Goal: Register for event/course

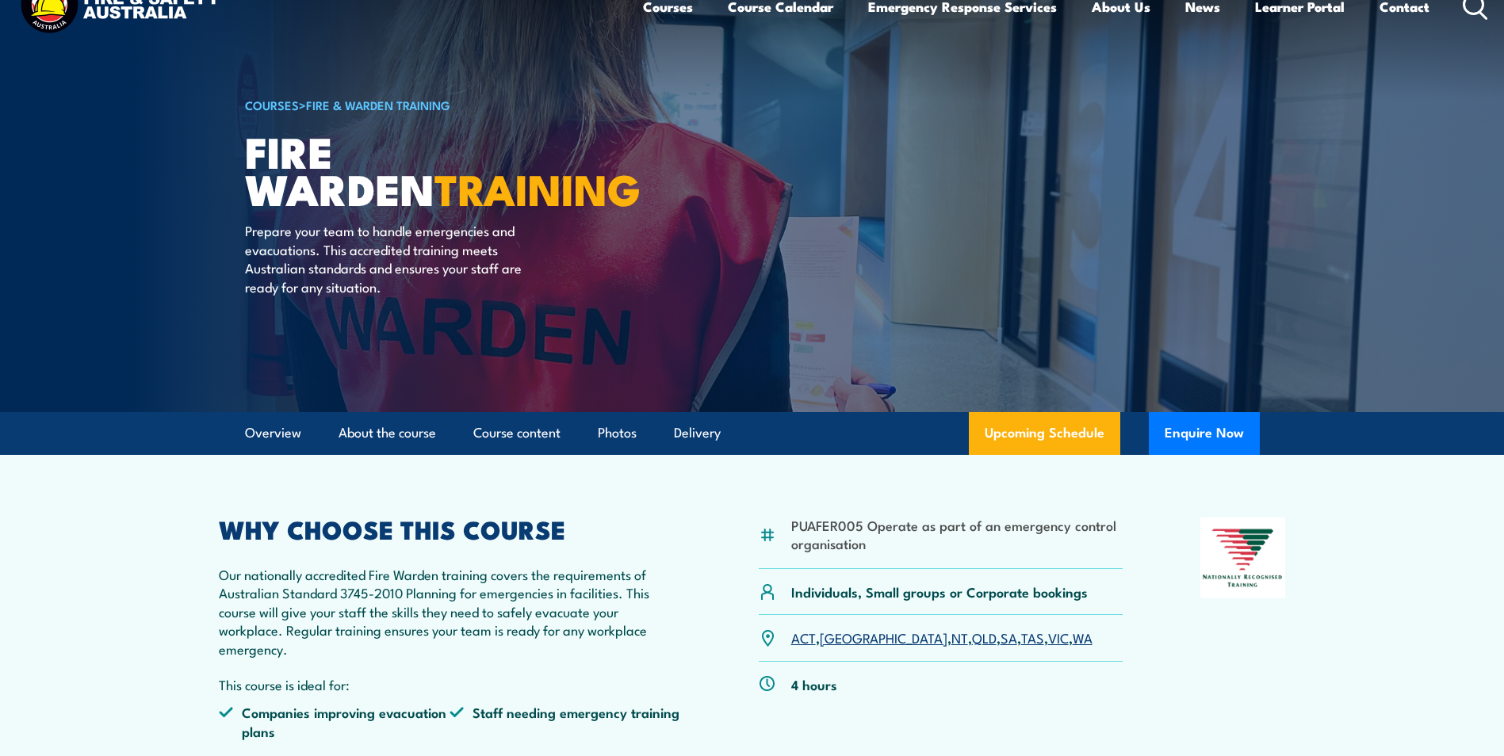
scroll to position [79, 0]
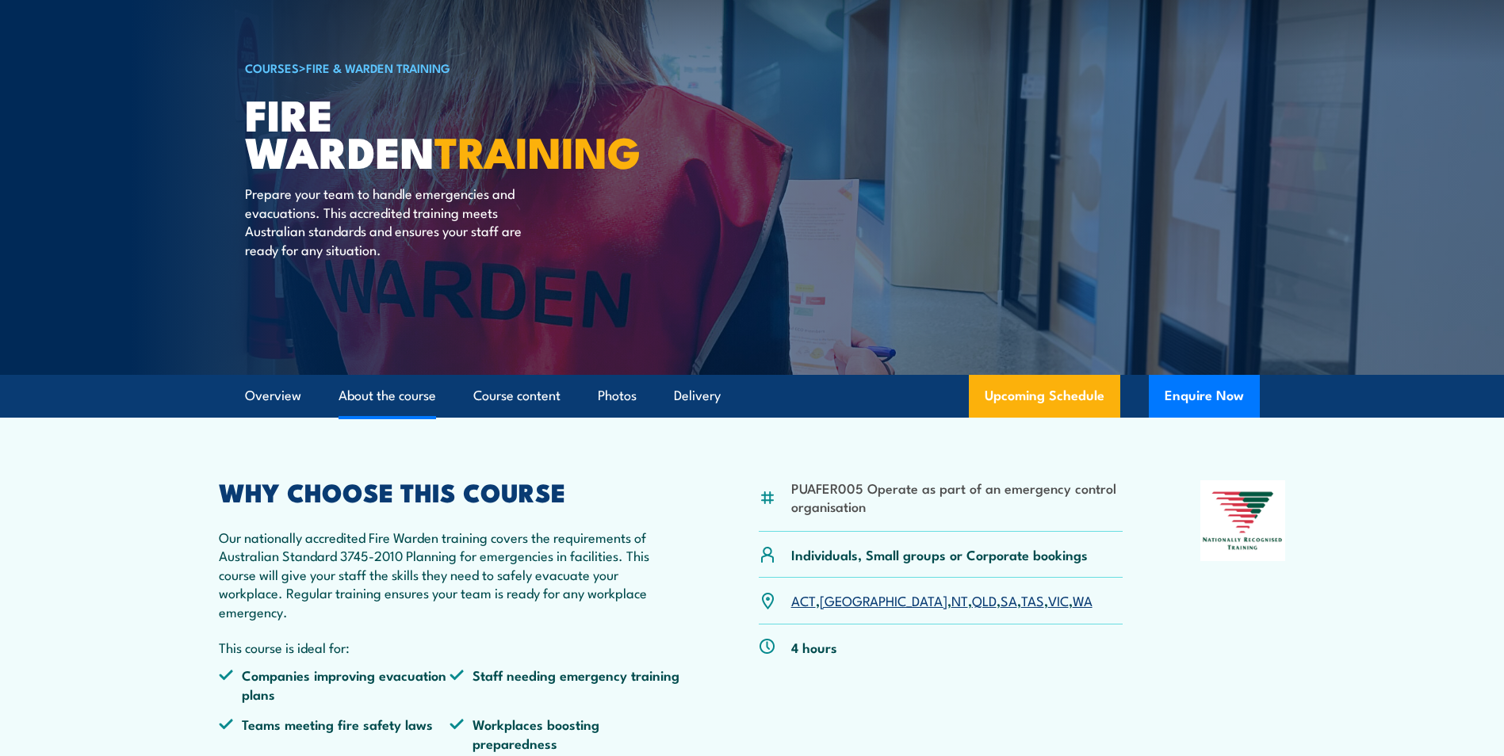
click at [381, 396] on link "About the course" at bounding box center [387, 396] width 98 height 42
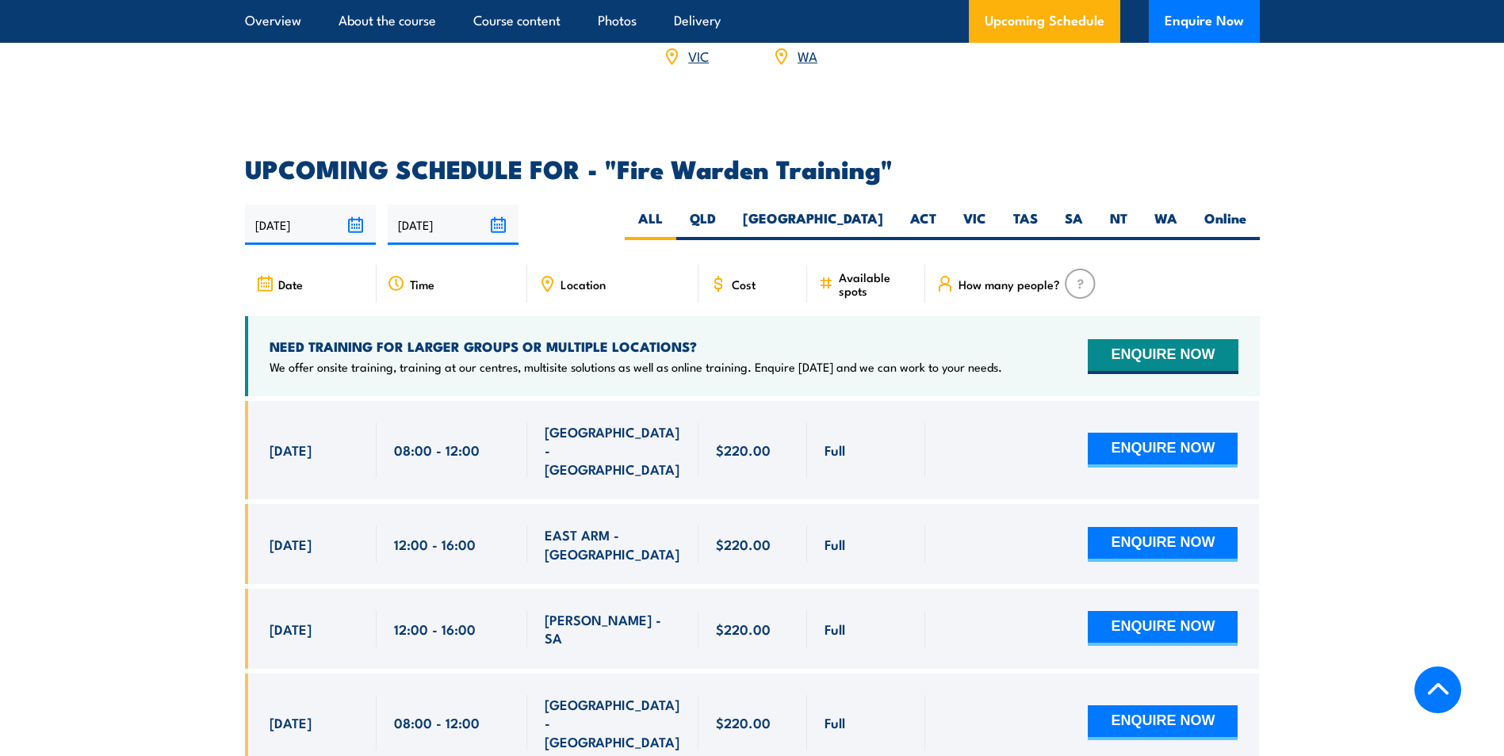
scroll to position [2765, 0]
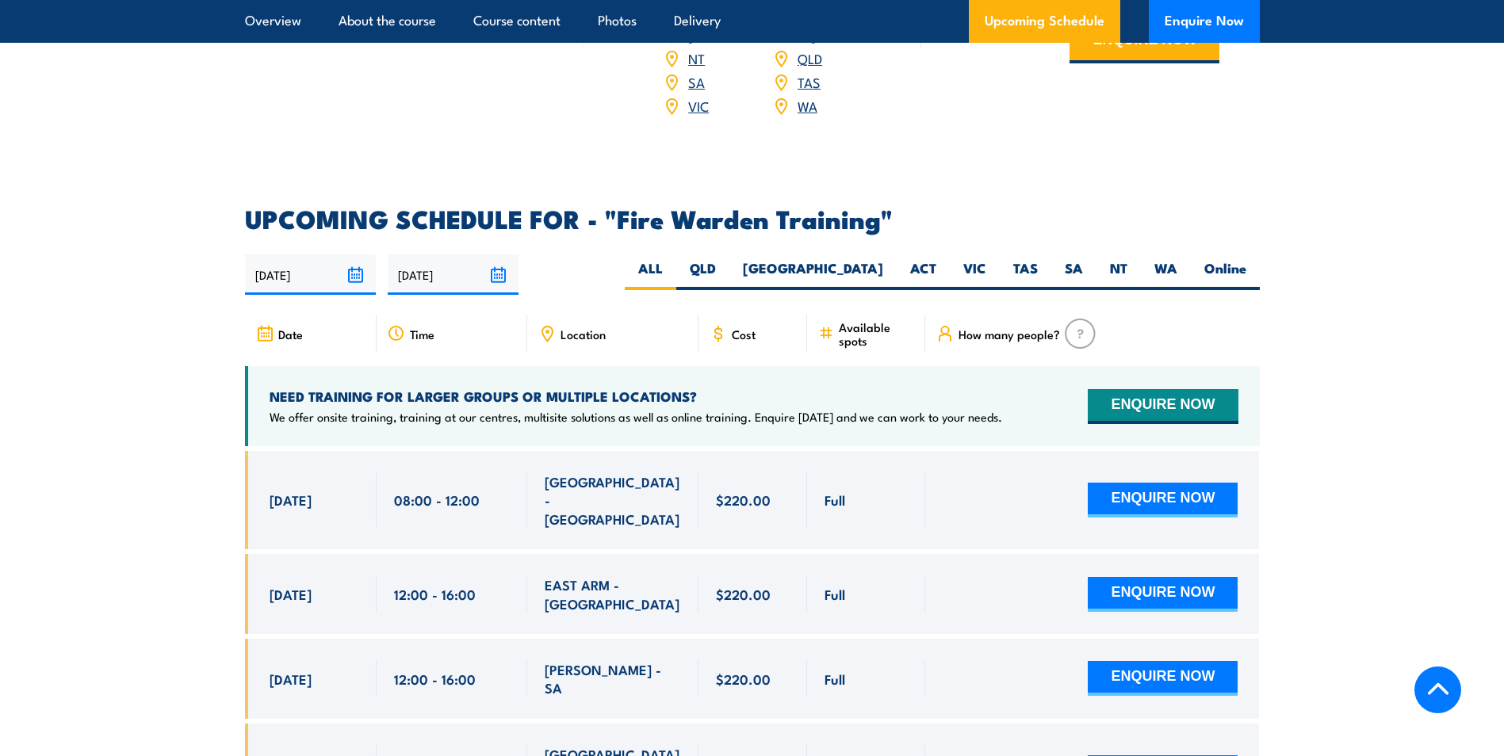
click at [573, 327] on span "Location" at bounding box center [582, 333] width 45 height 13
click at [1165, 259] on label "WA" at bounding box center [1166, 274] width 50 height 31
click at [1177, 259] on input "WA" at bounding box center [1182, 264] width 10 height 10
radio input "true"
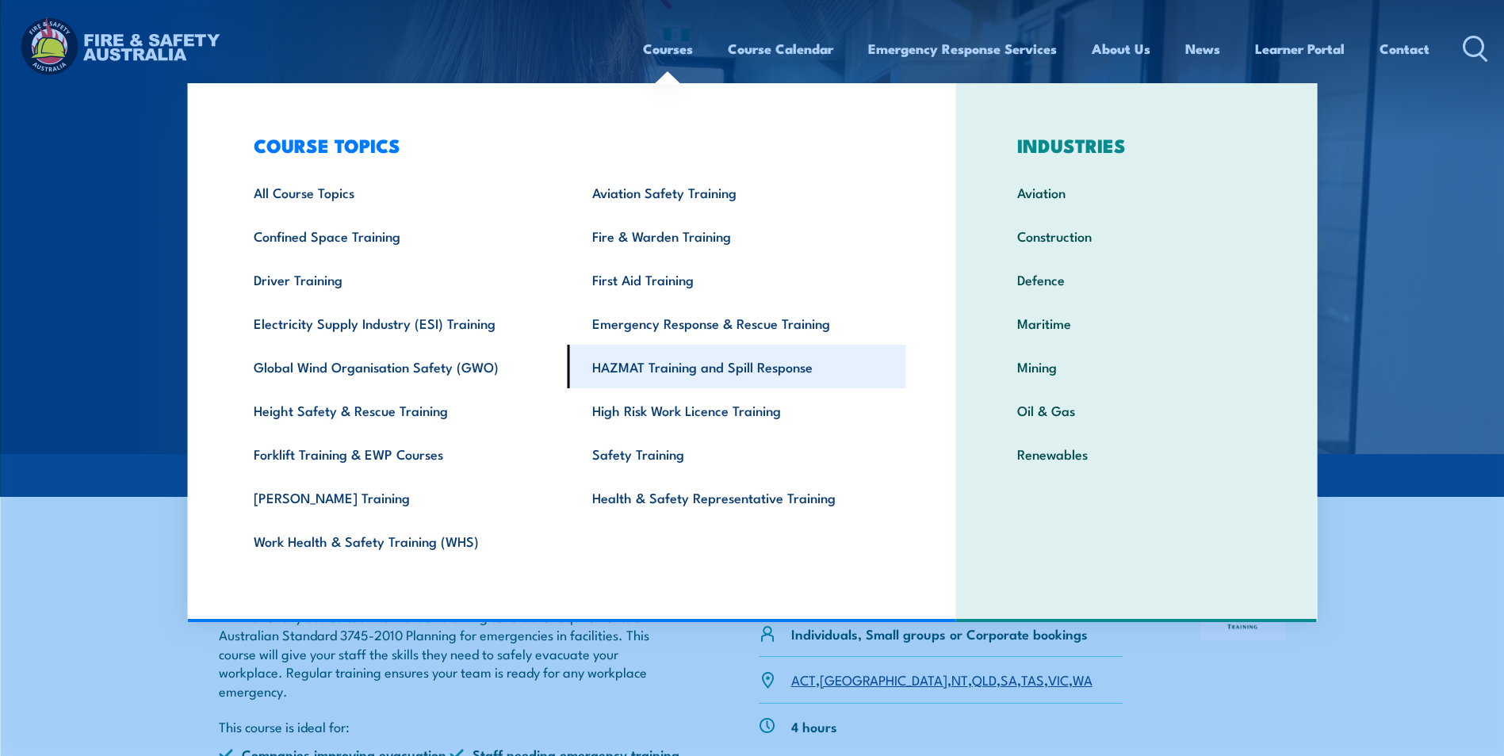
click at [721, 367] on link "HAZMAT Training and Spill Response" at bounding box center [737, 367] width 338 height 44
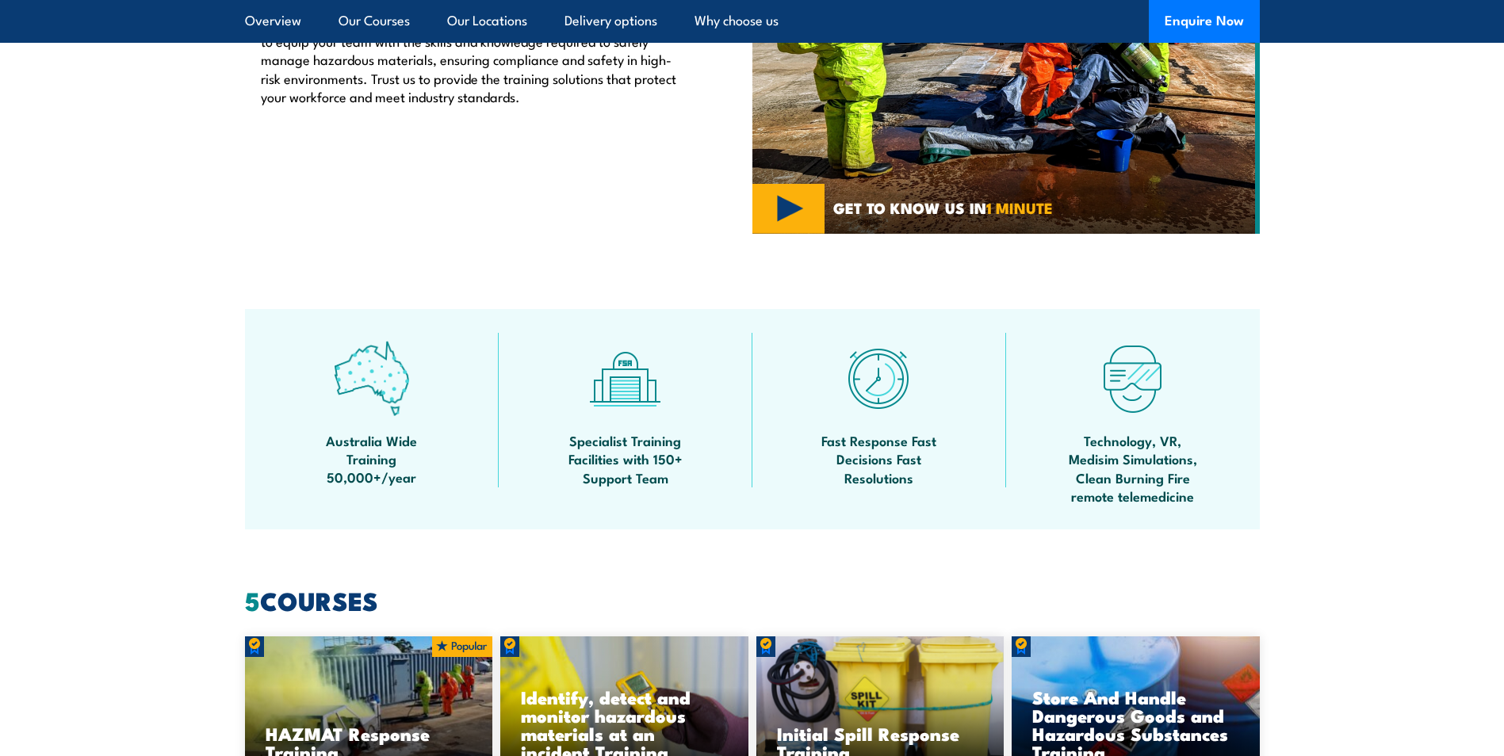
scroll to position [610, 0]
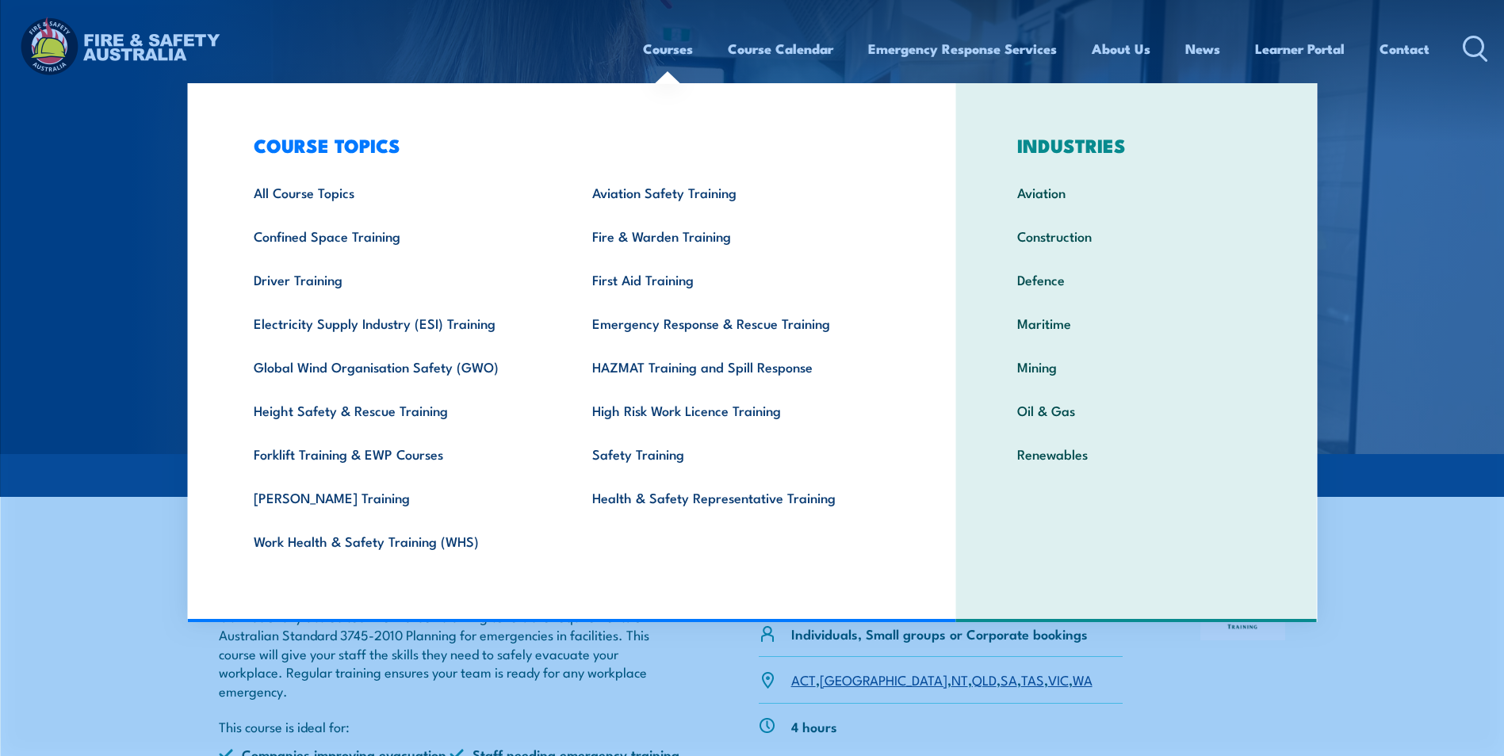
click at [649, 52] on link "Courses" at bounding box center [668, 49] width 50 height 42
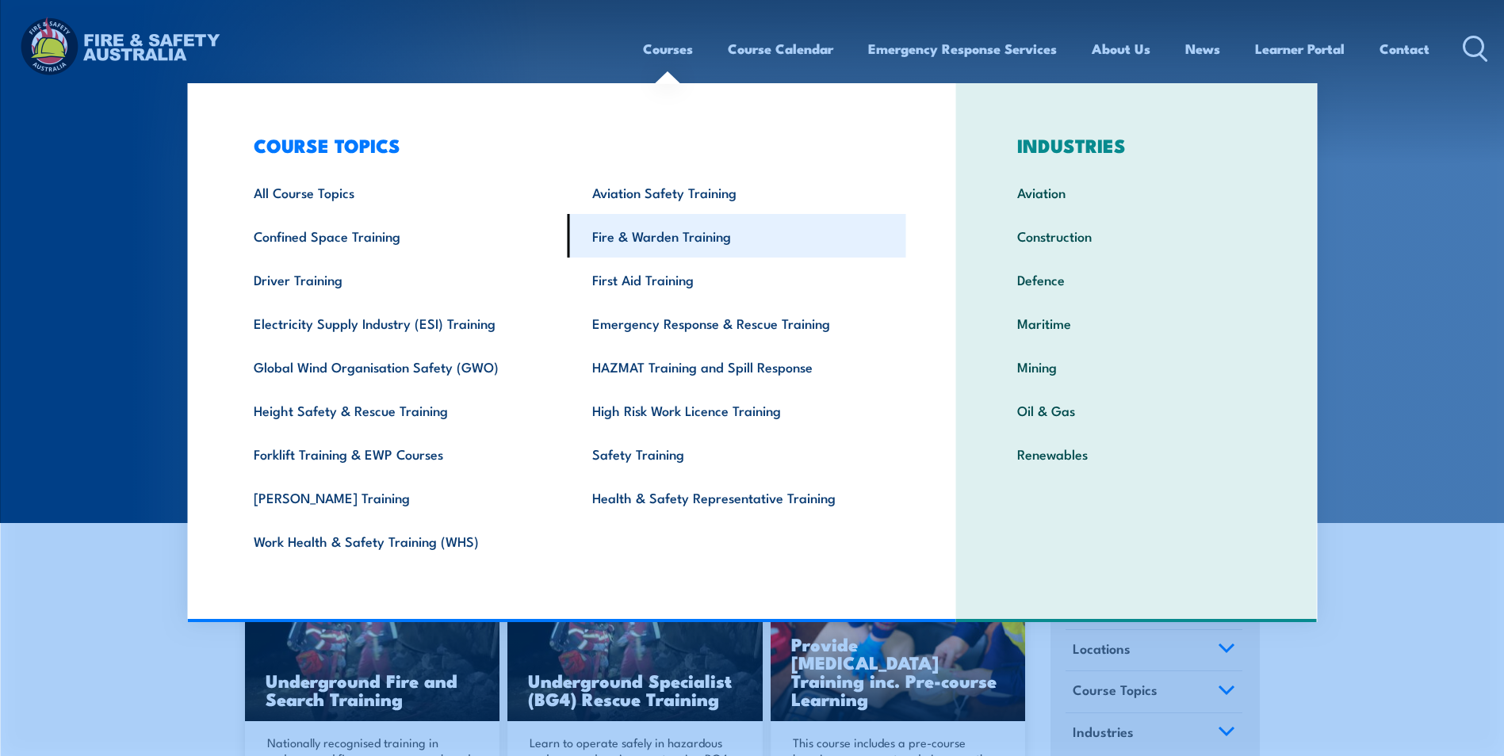
click at [652, 238] on link "Fire & Warden Training" at bounding box center [737, 236] width 338 height 44
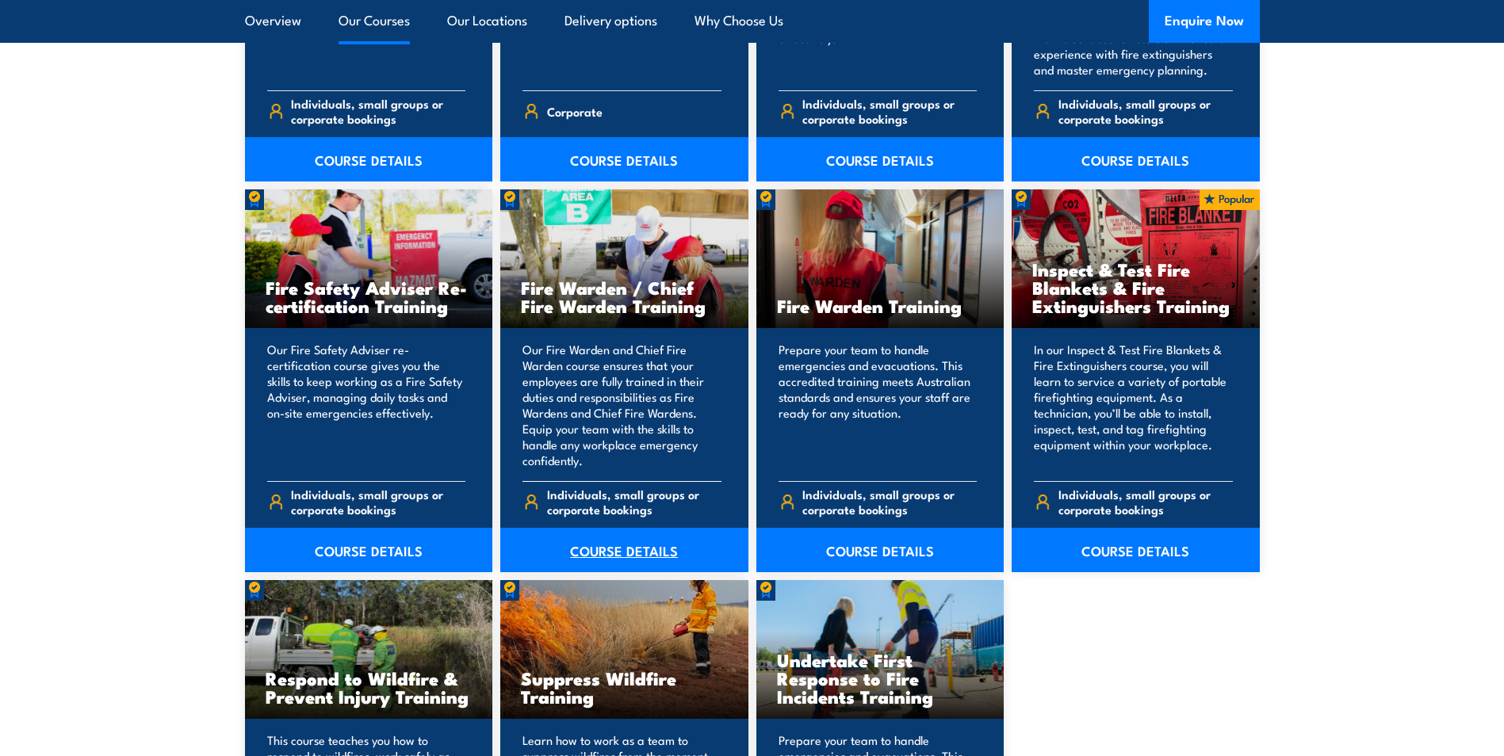
scroll to position [1982, 0]
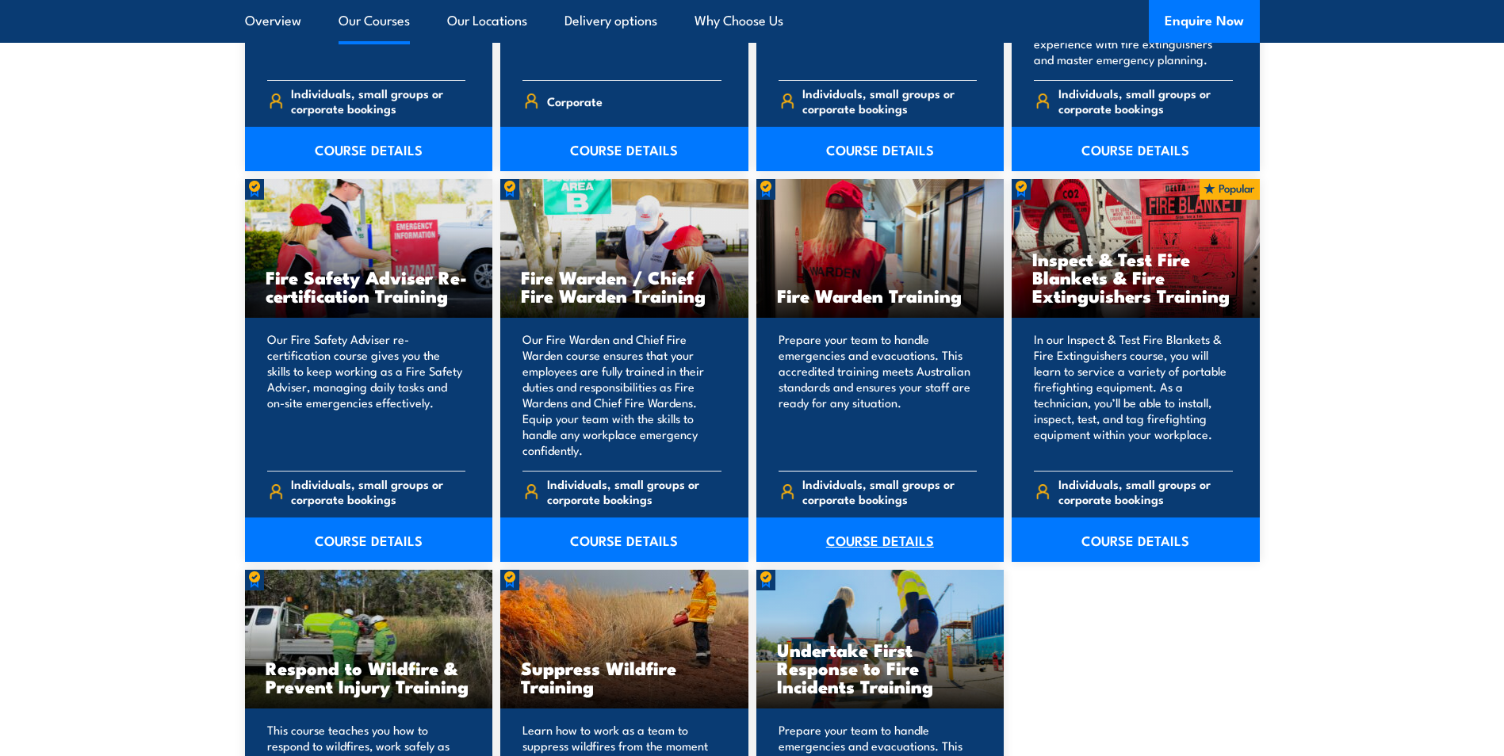
click at [878, 535] on link "COURSE DETAILS" at bounding box center [880, 540] width 248 height 44
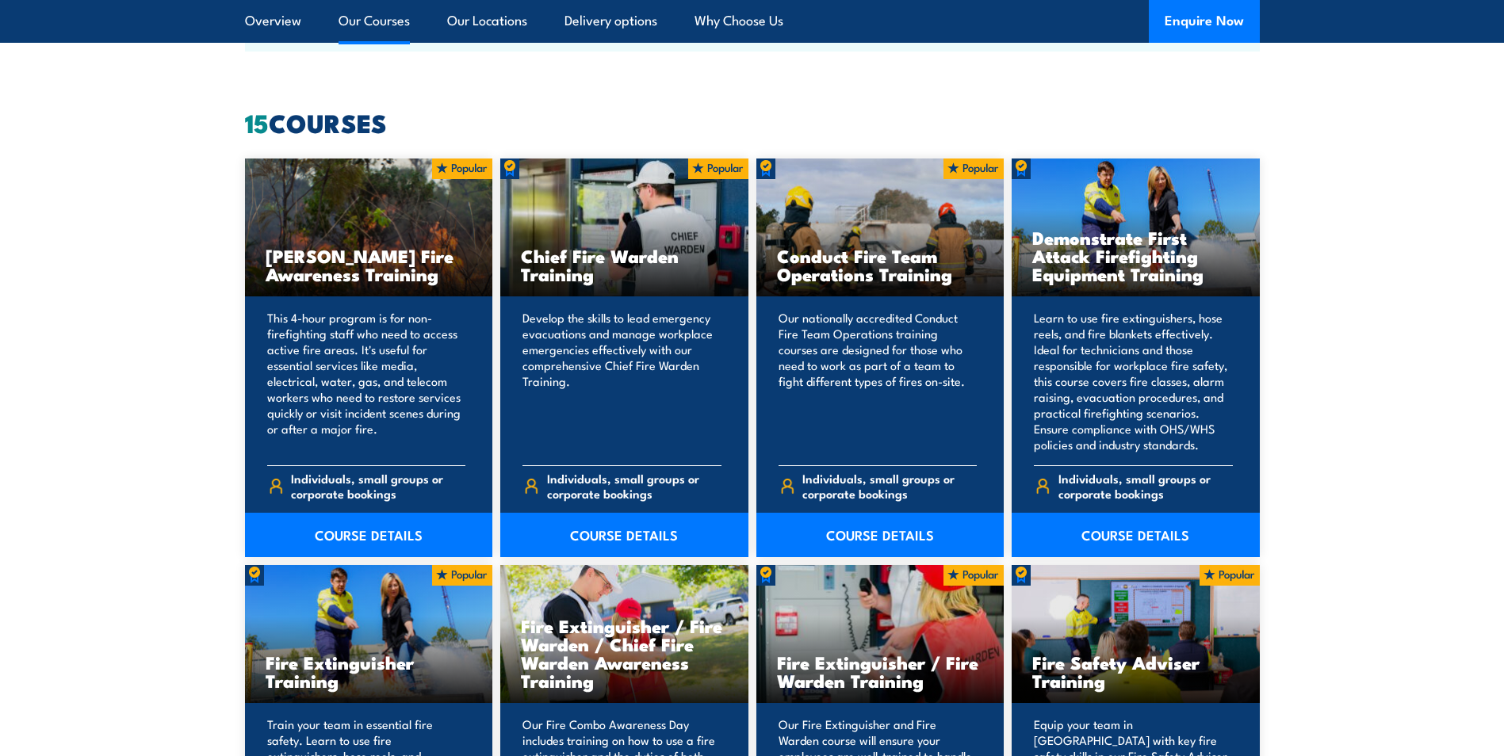
scroll to position [1189, 0]
click at [652, 541] on link "COURSE DETAILS" at bounding box center [624, 536] width 248 height 44
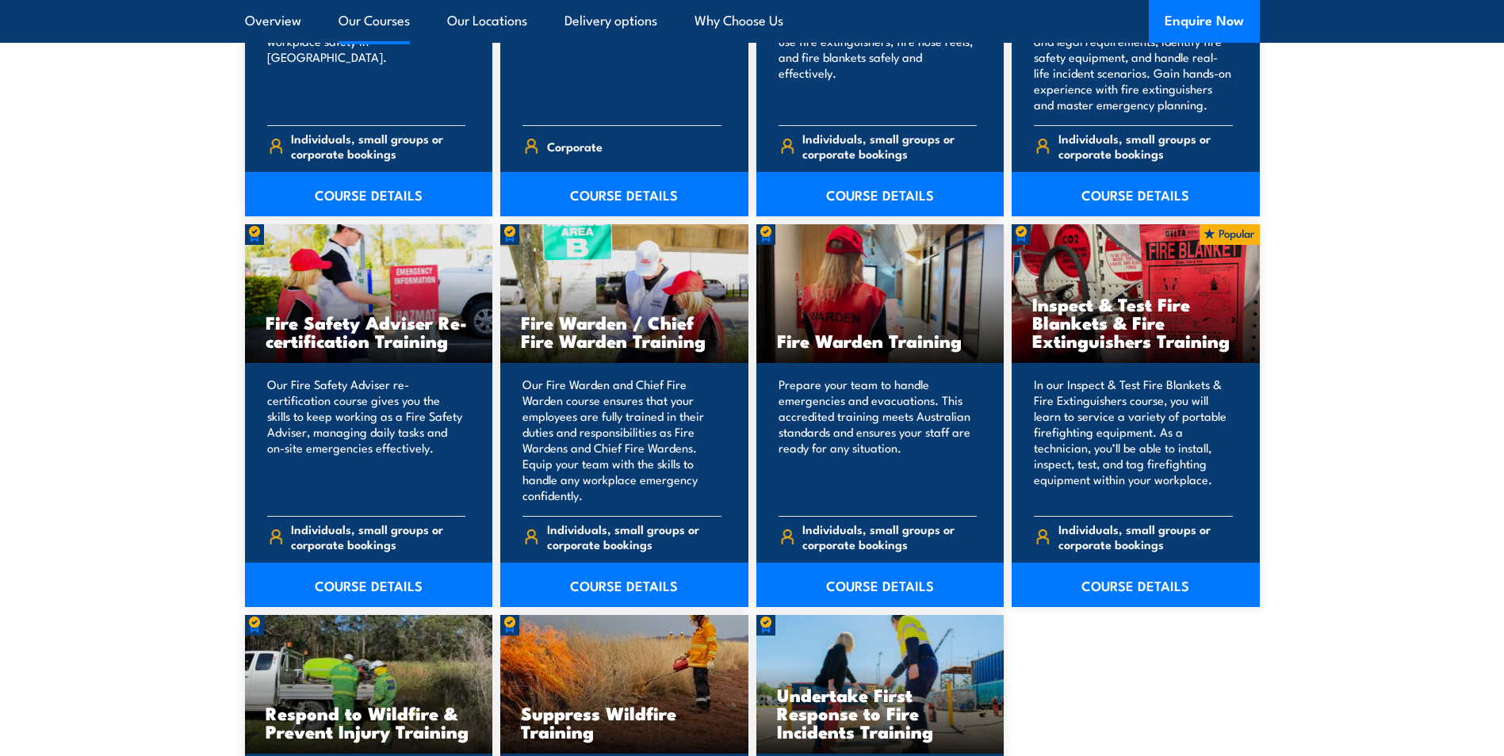
scroll to position [2061, 0]
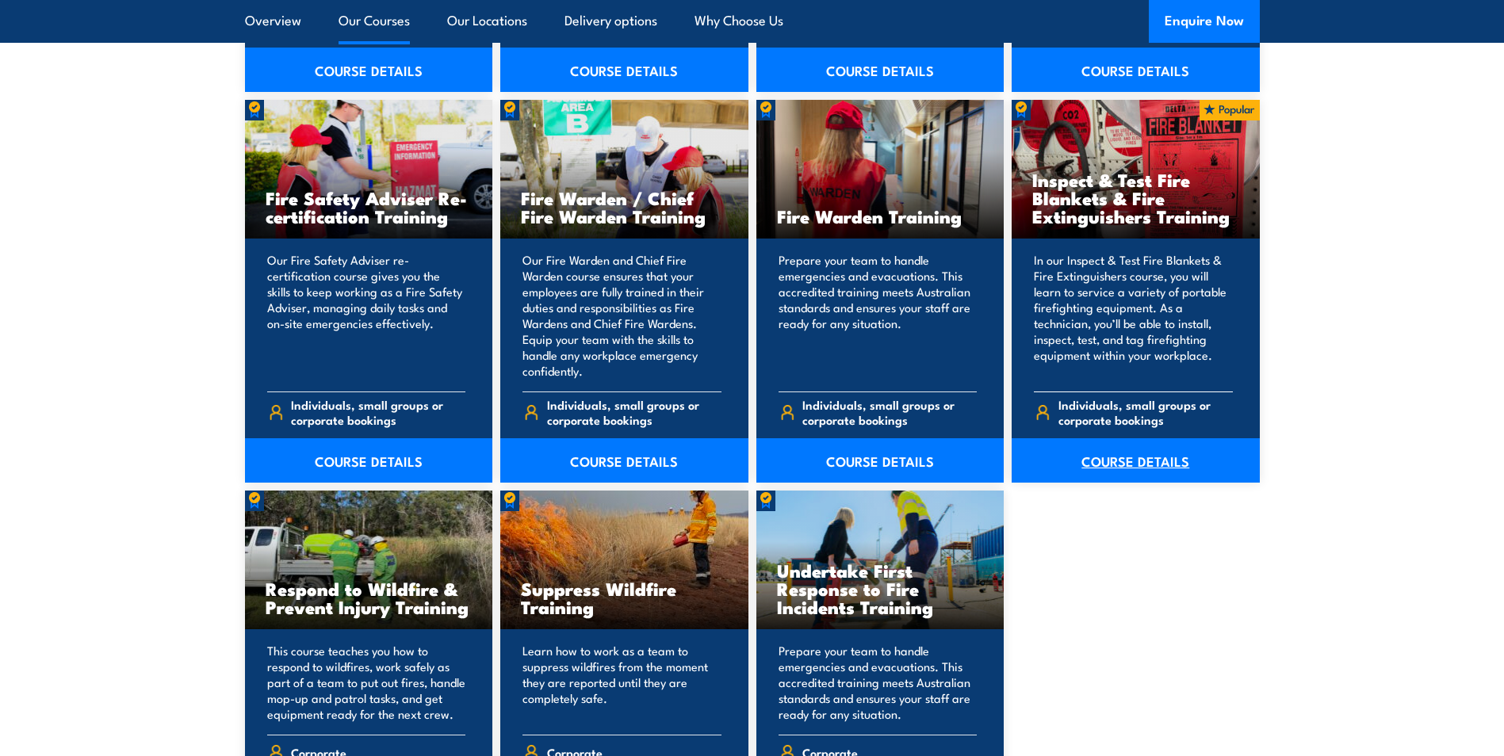
click at [1149, 453] on link "COURSE DETAILS" at bounding box center [1136, 460] width 248 height 44
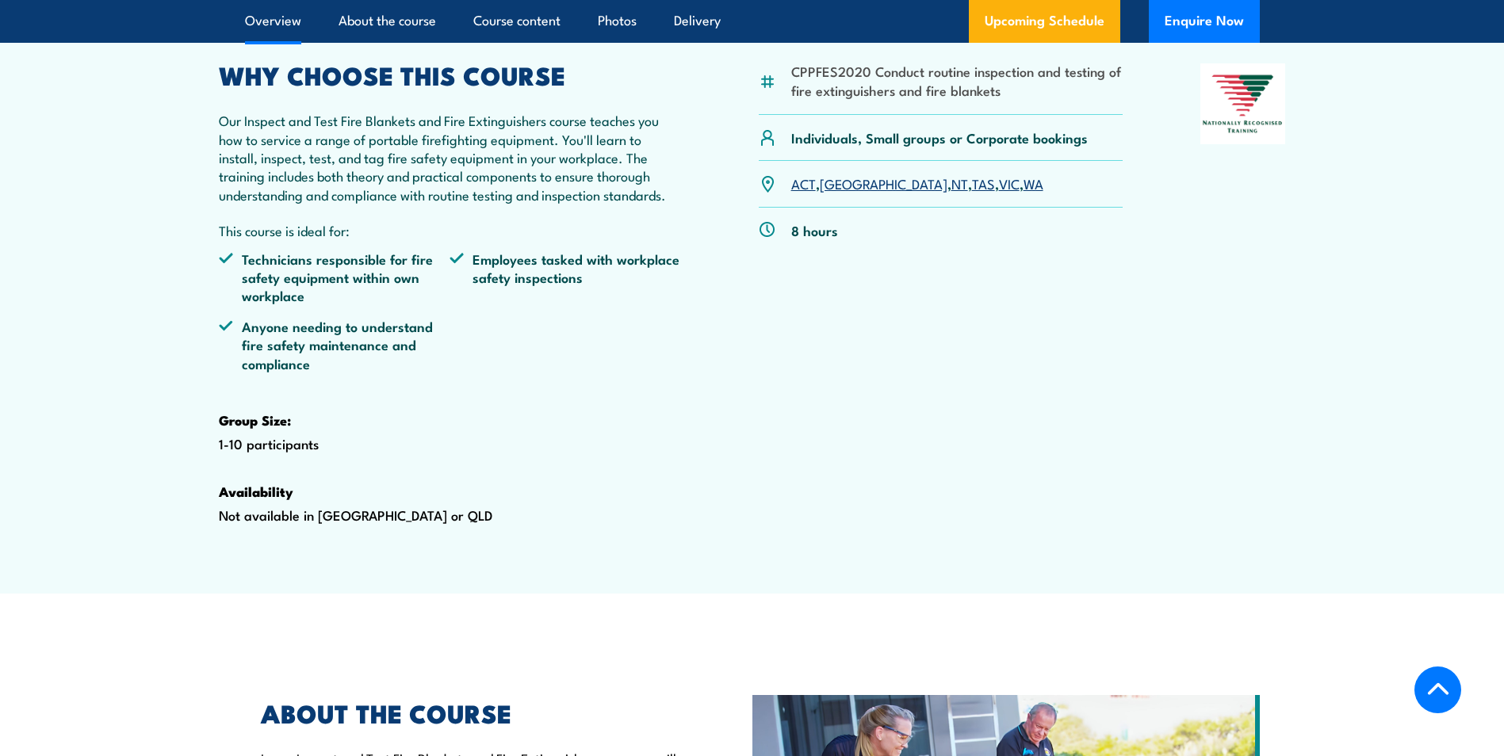
scroll to position [476, 0]
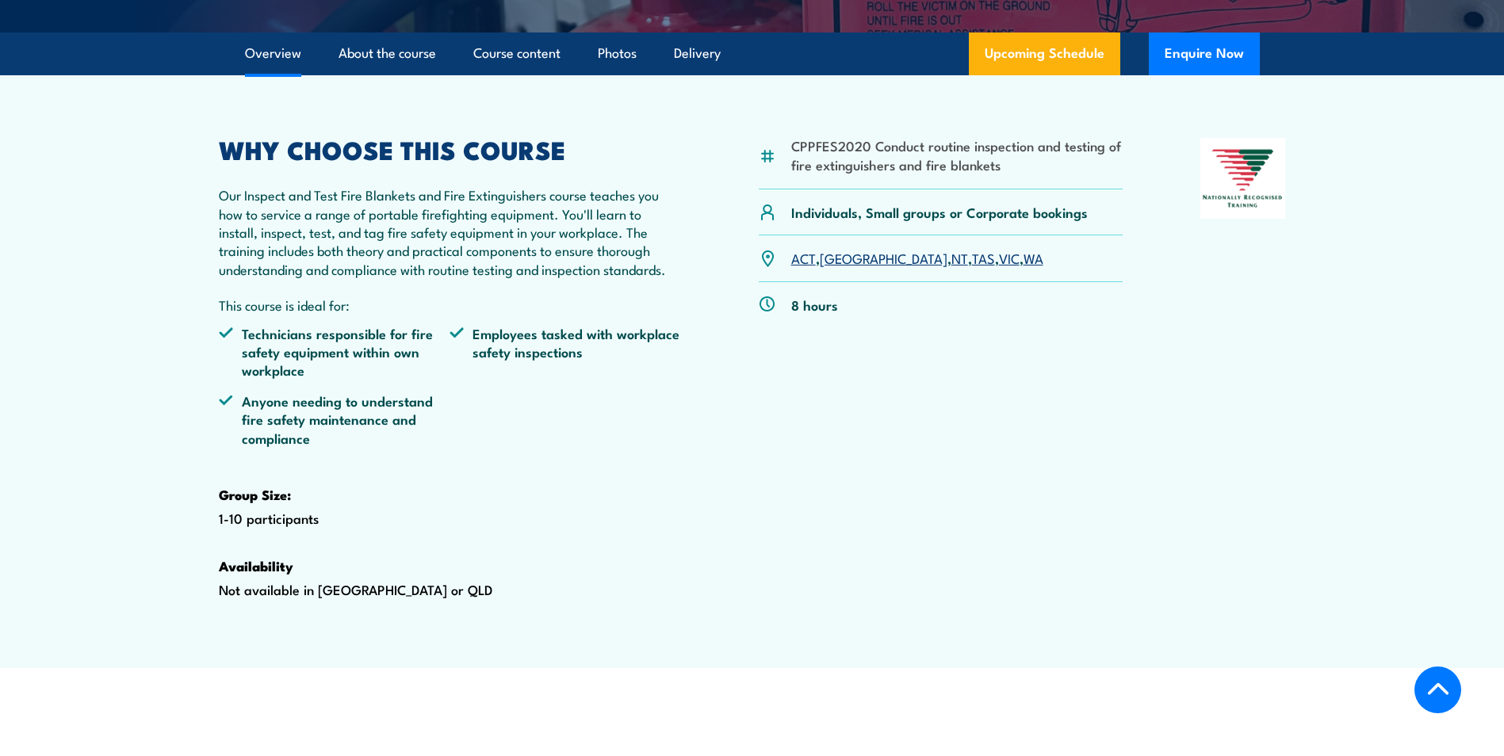
click at [1023, 267] on link "WA" at bounding box center [1033, 257] width 20 height 19
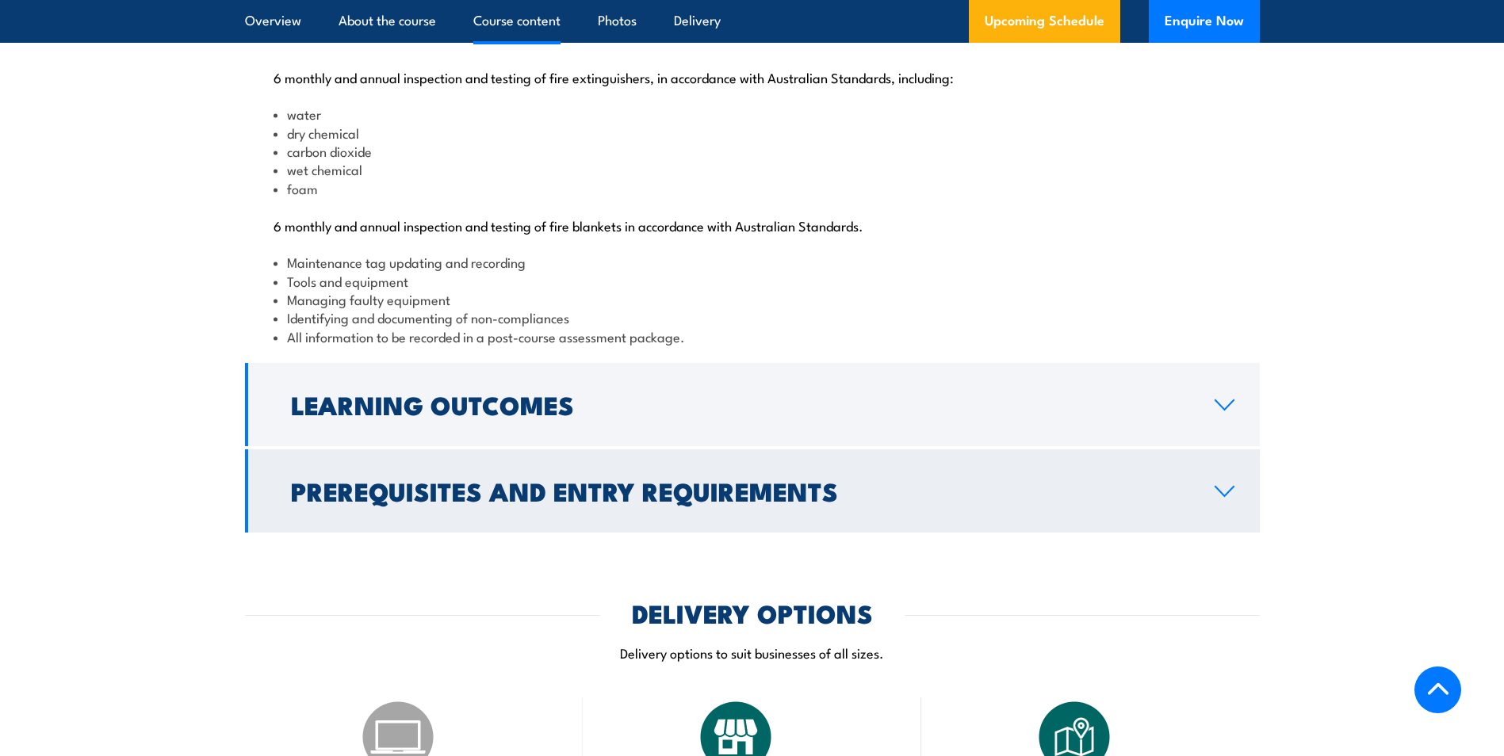
scroll to position [1654, 0]
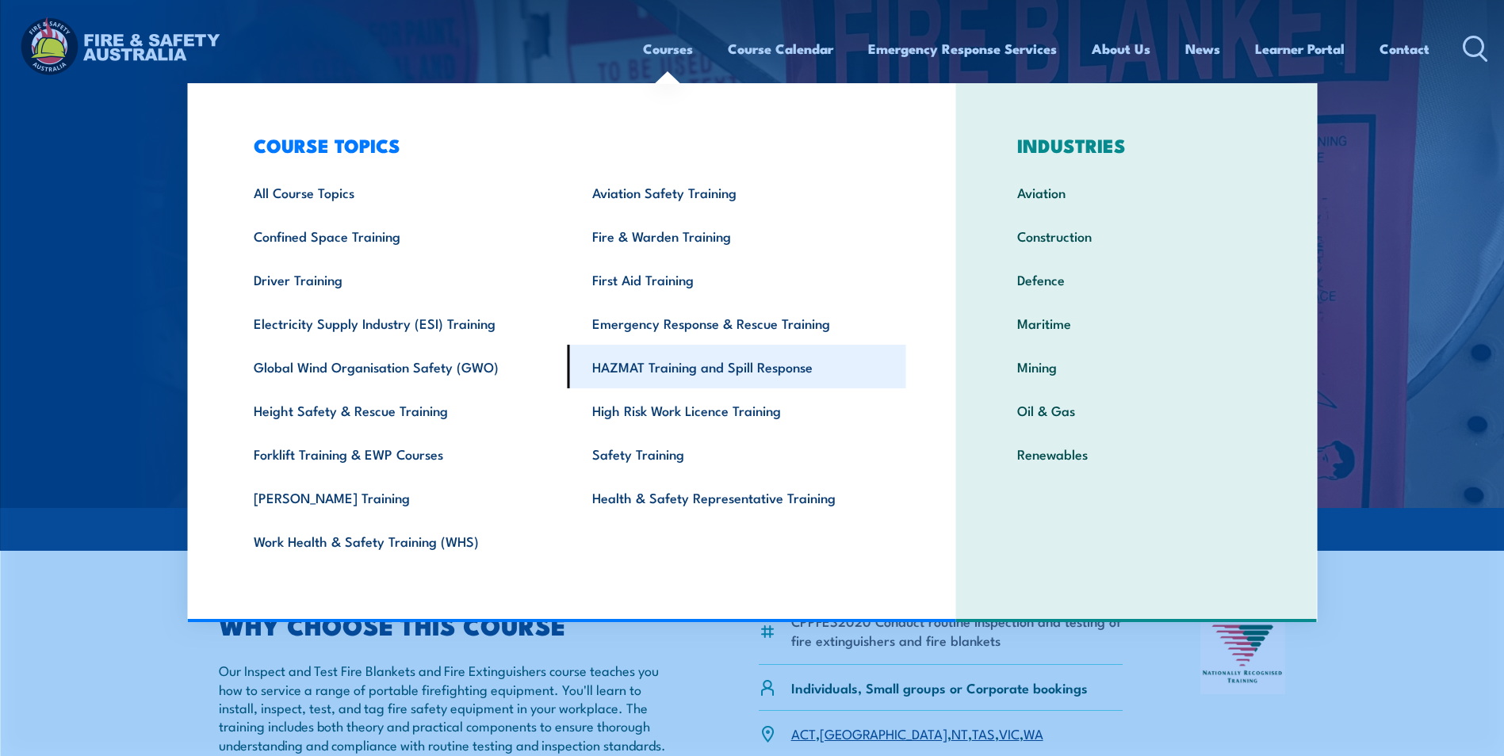
click at [730, 366] on link "HAZMAT Training and Spill Response" at bounding box center [737, 367] width 338 height 44
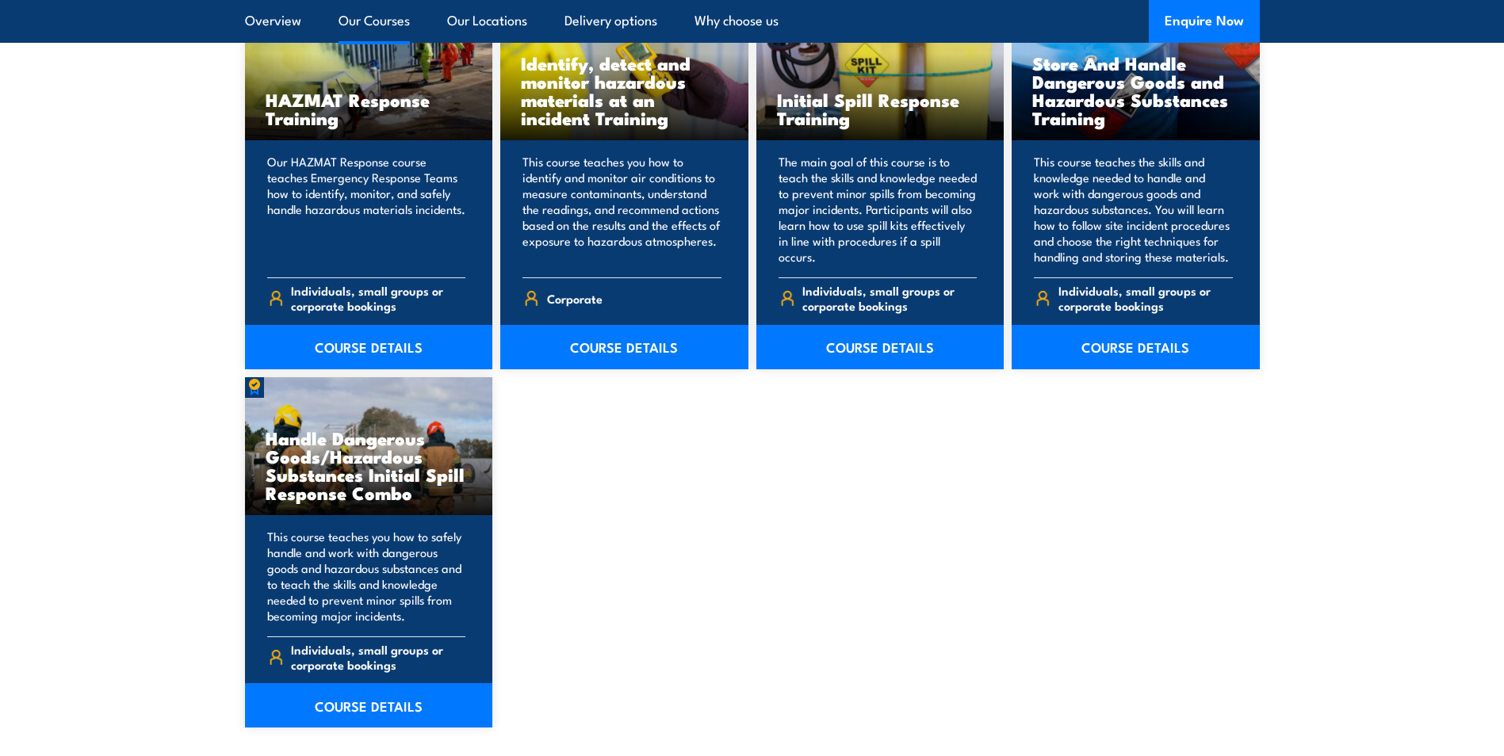
scroll to position [1268, 0]
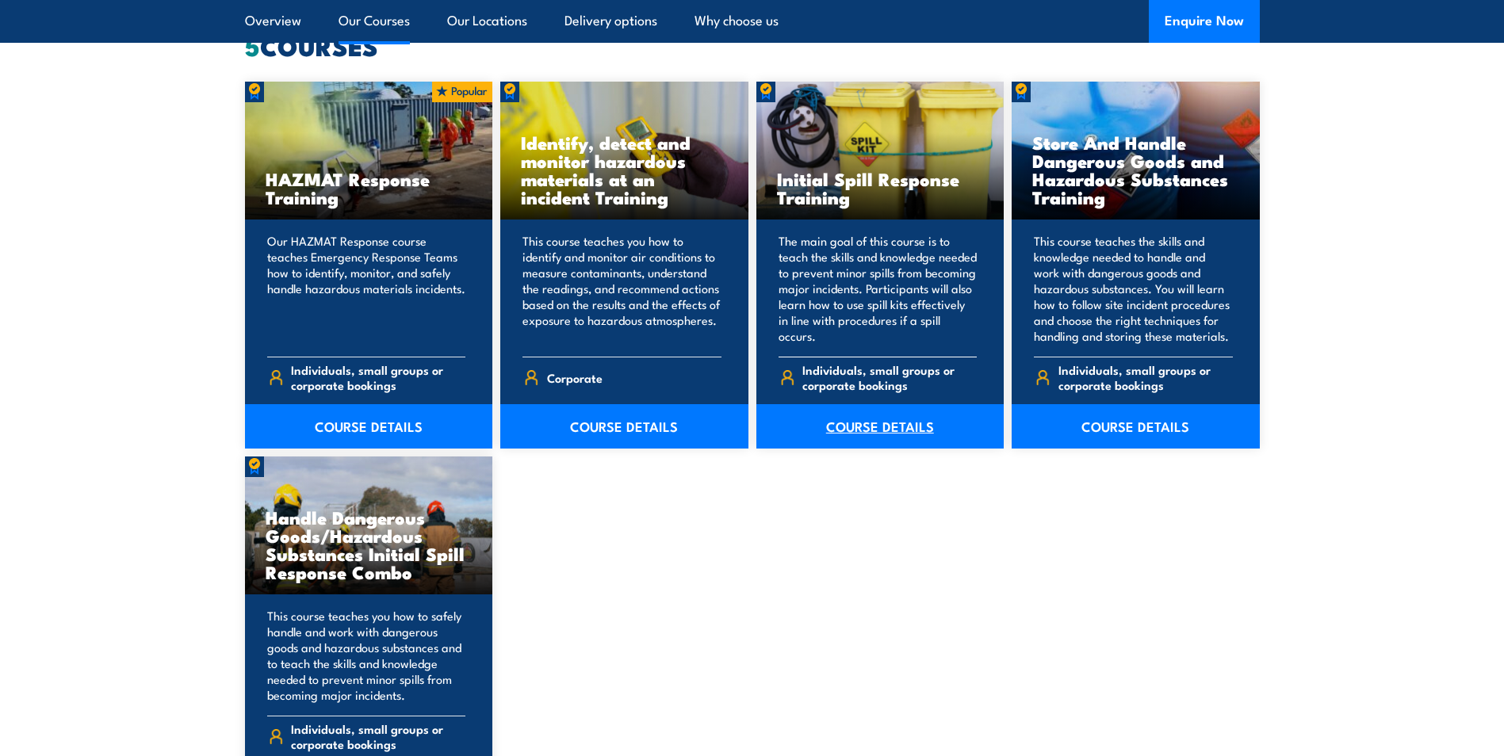
click at [878, 422] on link "COURSE DETAILS" at bounding box center [880, 426] width 248 height 44
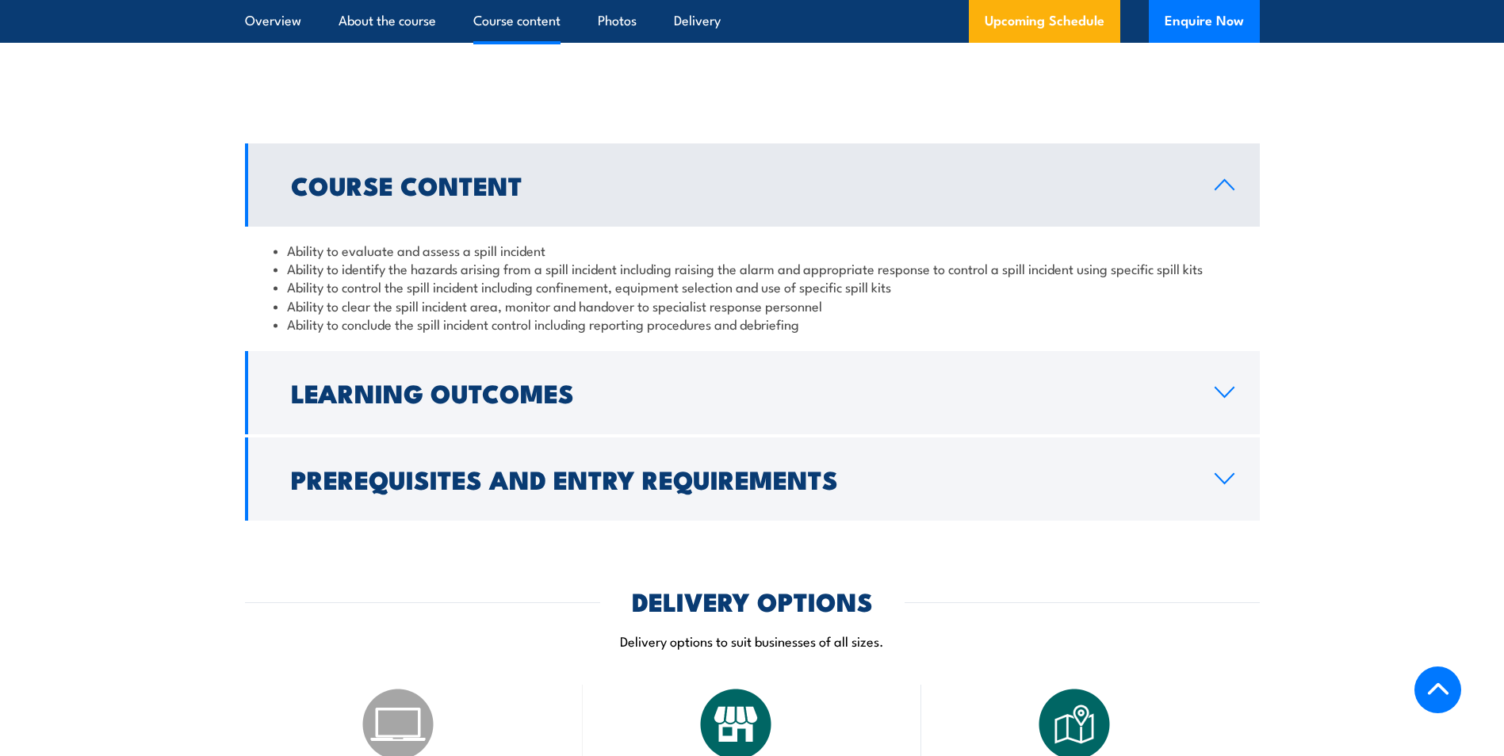
scroll to position [1189, 0]
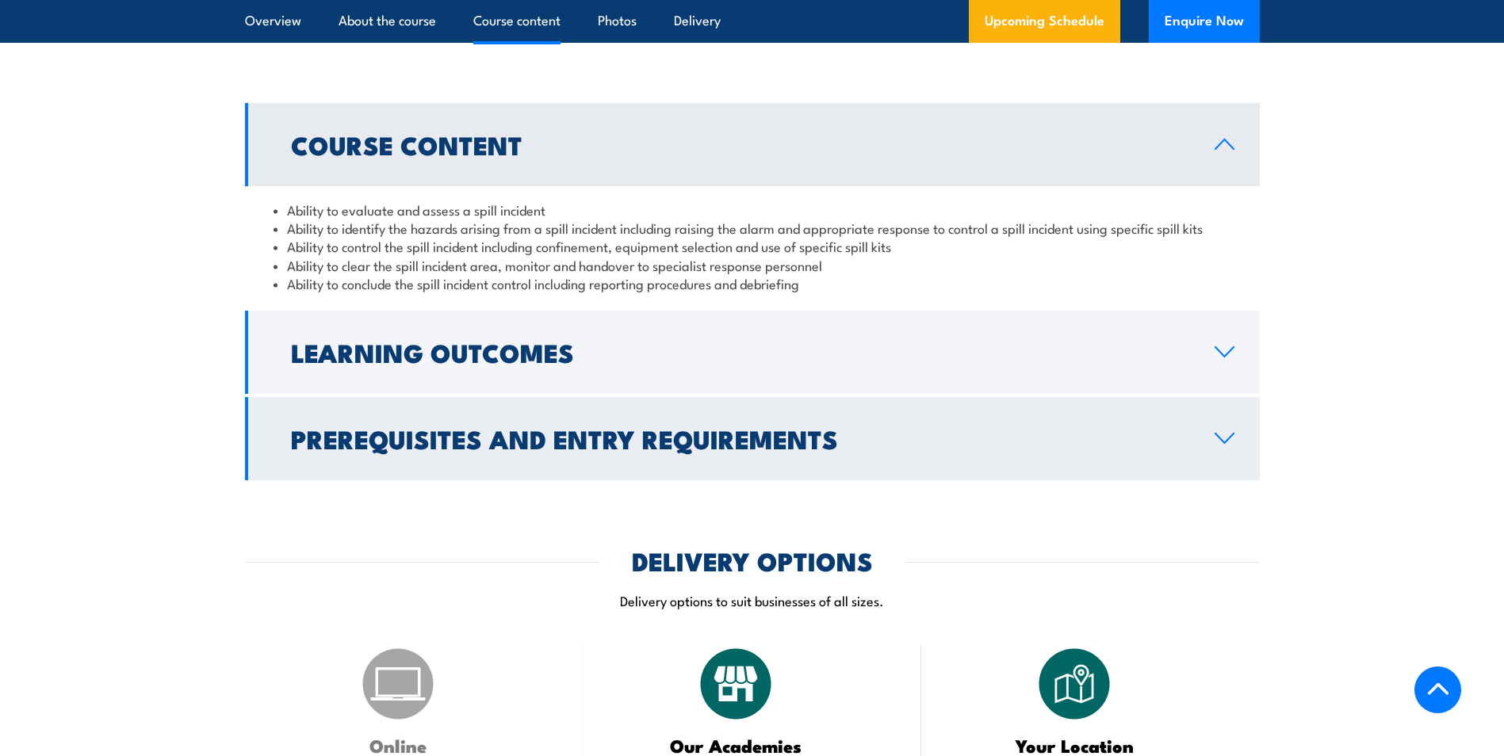
click at [1195, 436] on link "Prerequisites and Entry Requirements" at bounding box center [752, 438] width 1015 height 83
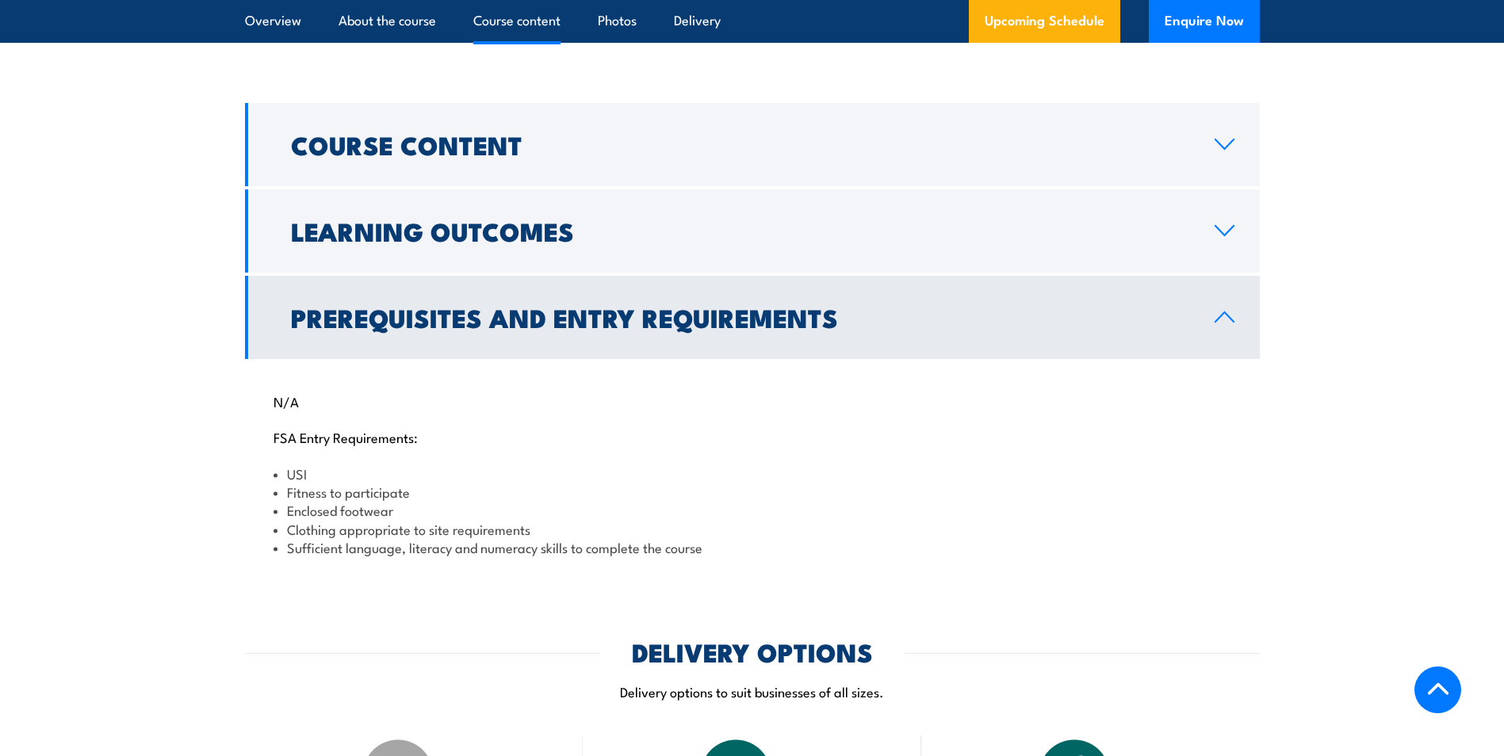
click at [1224, 323] on link "Prerequisites and Entry Requirements" at bounding box center [752, 317] width 1015 height 83
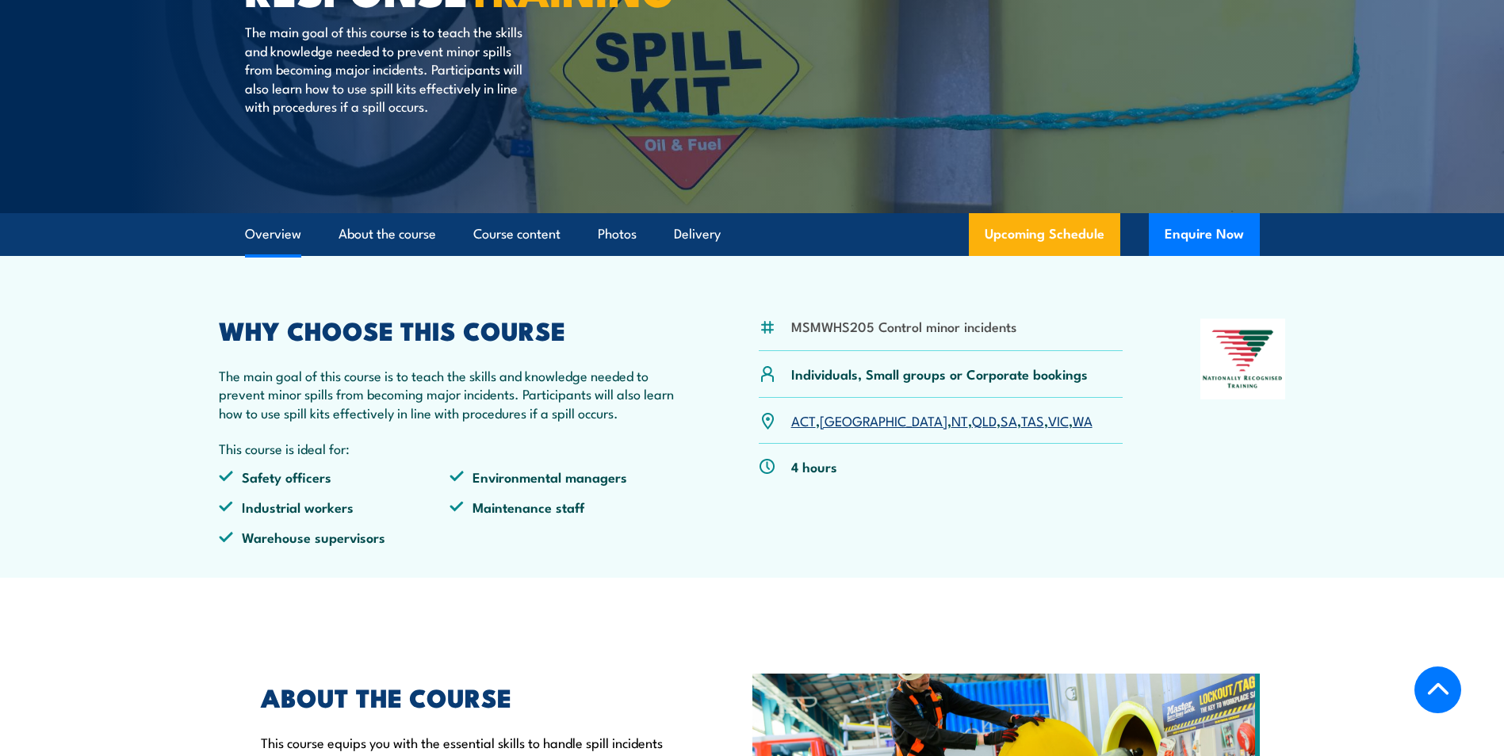
scroll to position [0, 0]
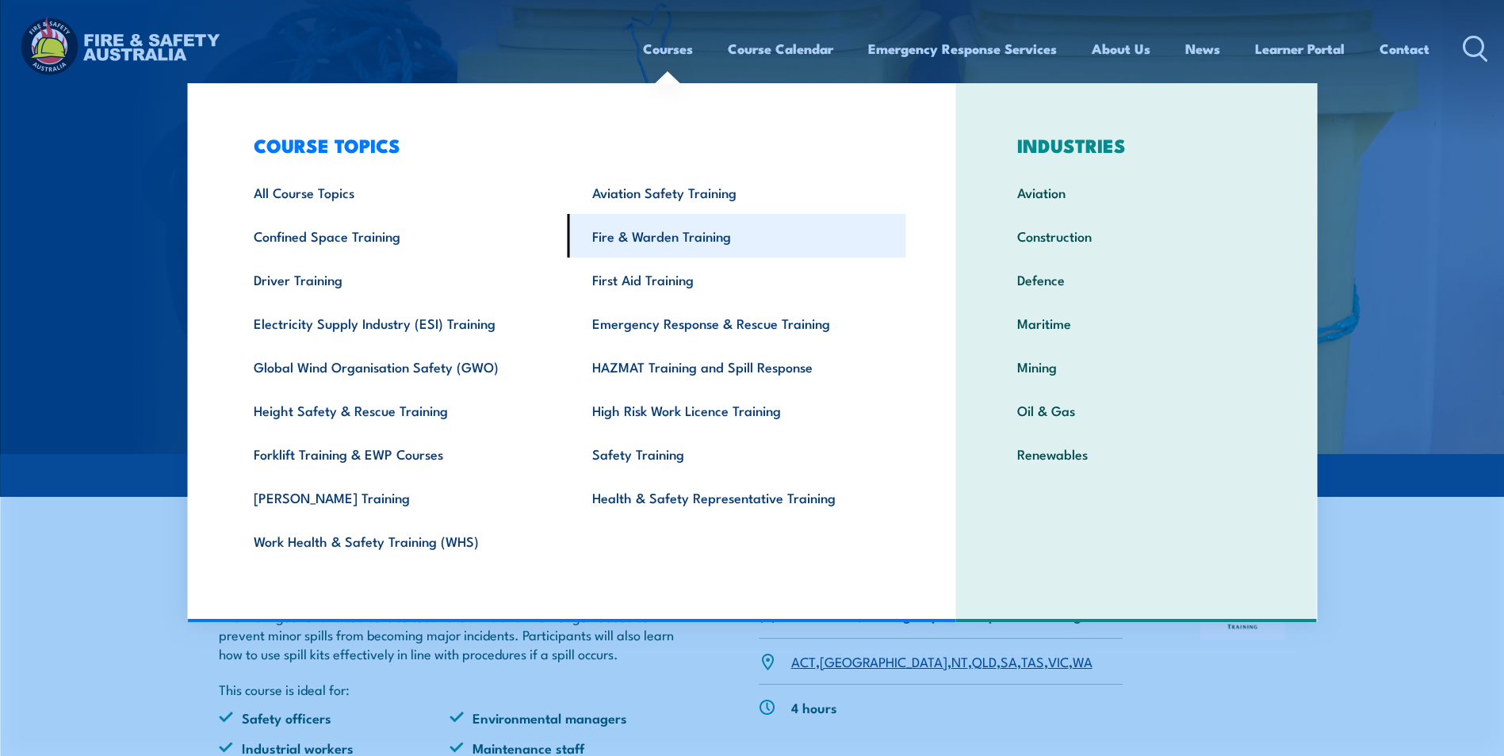
click at [677, 231] on link "Fire & Warden Training" at bounding box center [737, 236] width 338 height 44
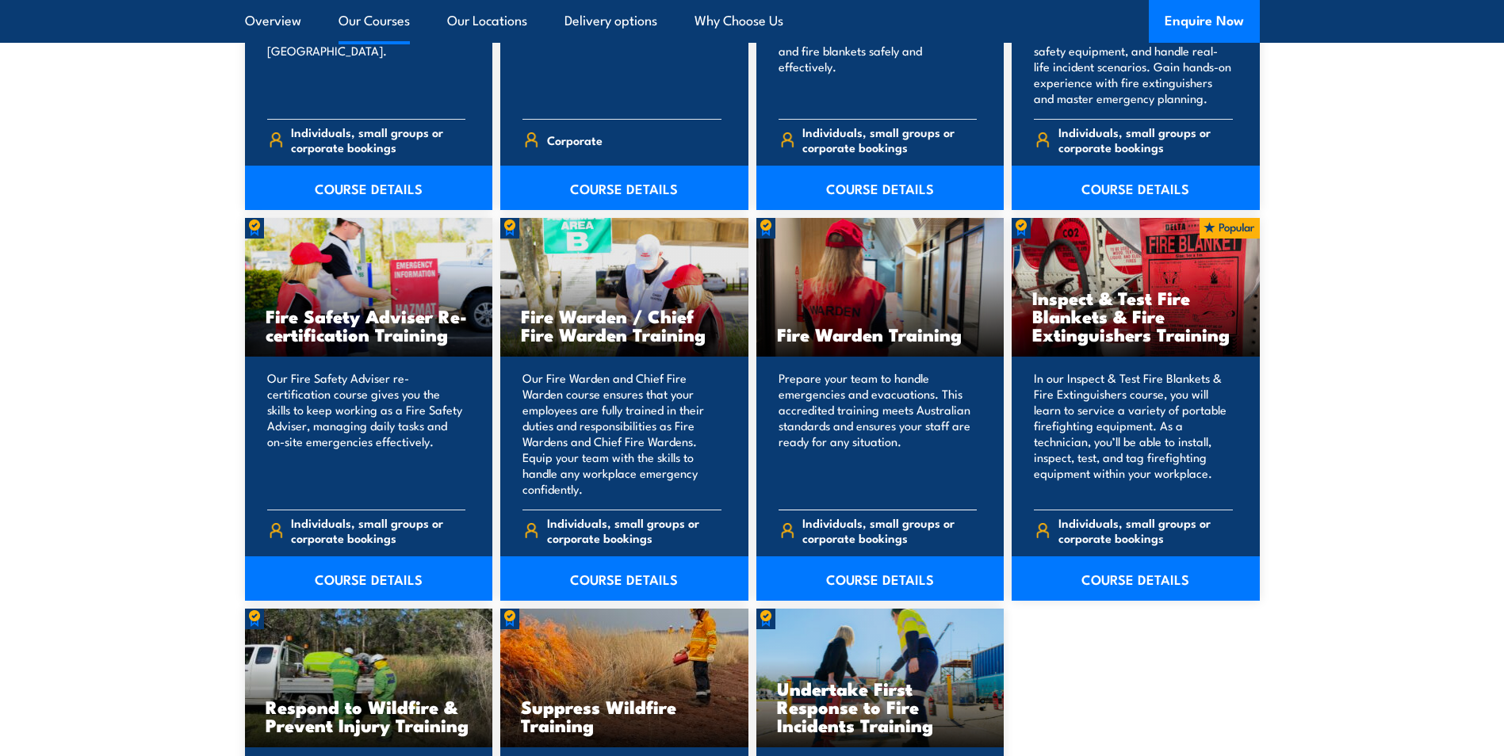
scroll to position [1982, 0]
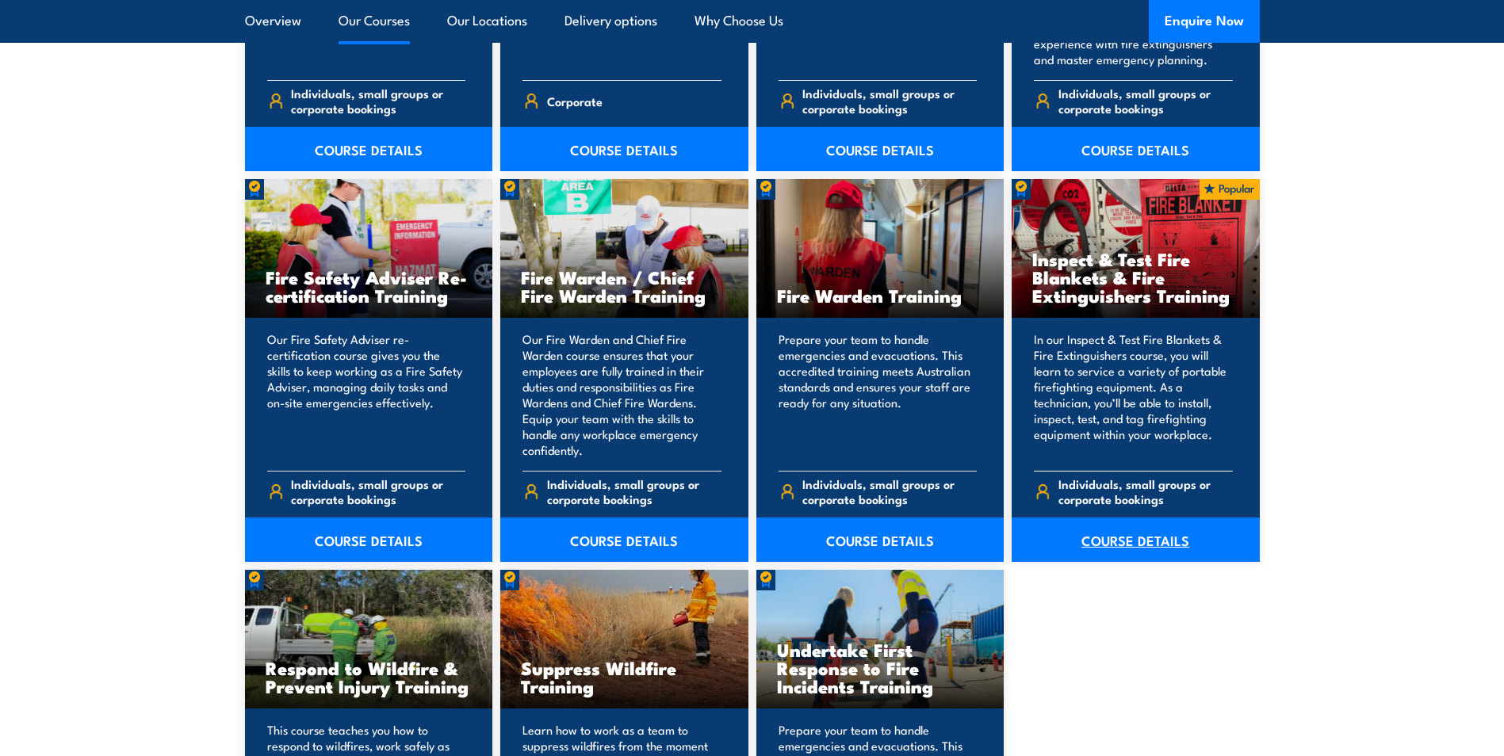
click at [1126, 530] on link "COURSE DETAILS" at bounding box center [1136, 540] width 248 height 44
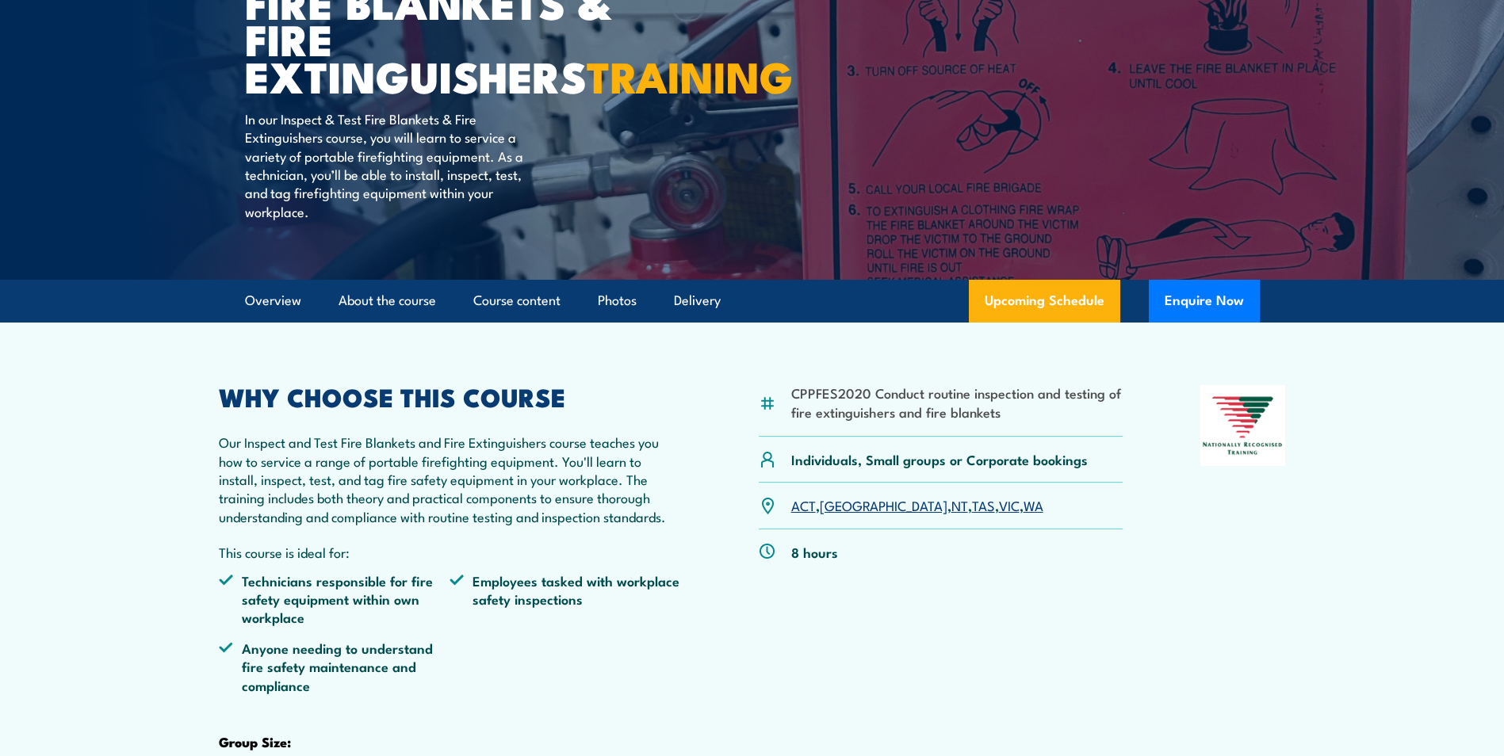
scroll to position [317, 0]
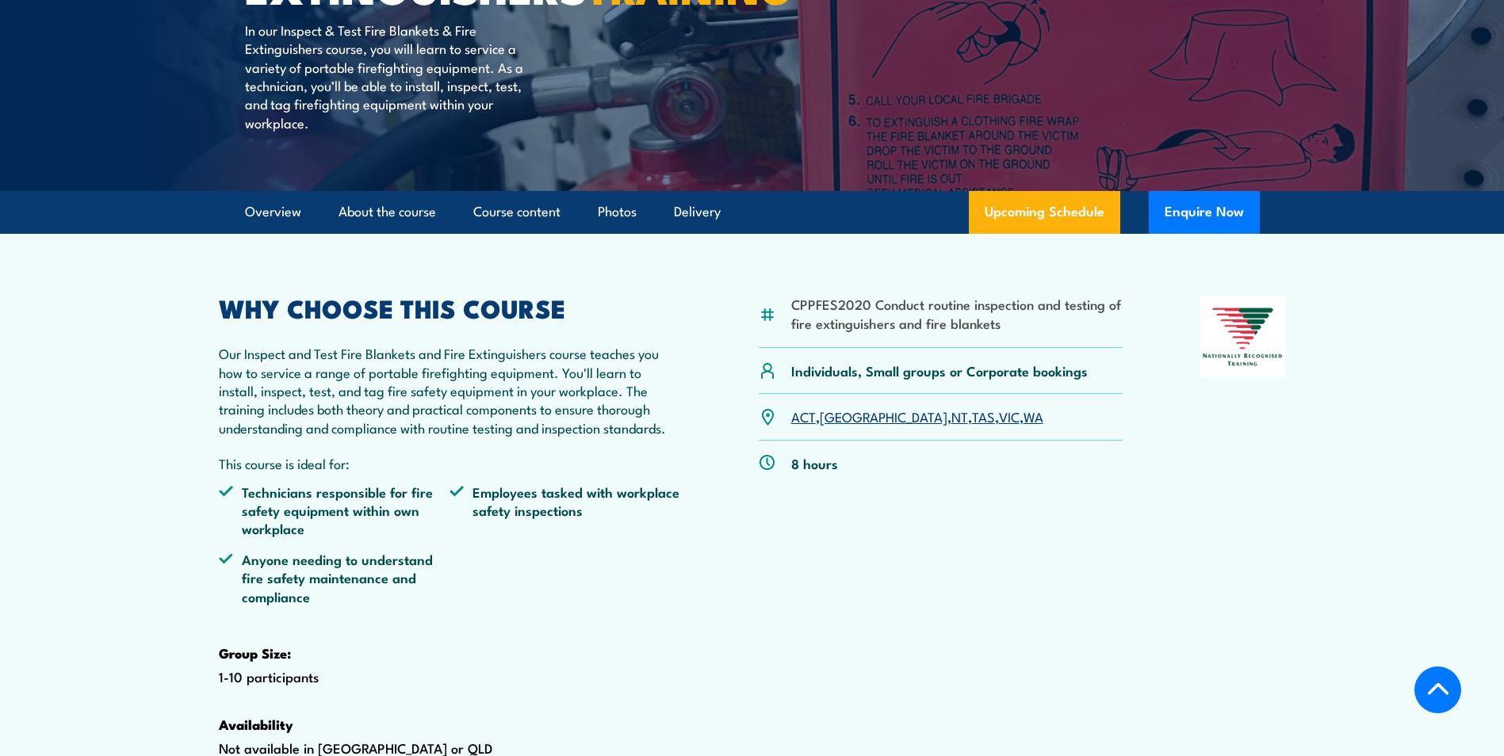
click at [1023, 426] on link "WA" at bounding box center [1033, 416] width 20 height 19
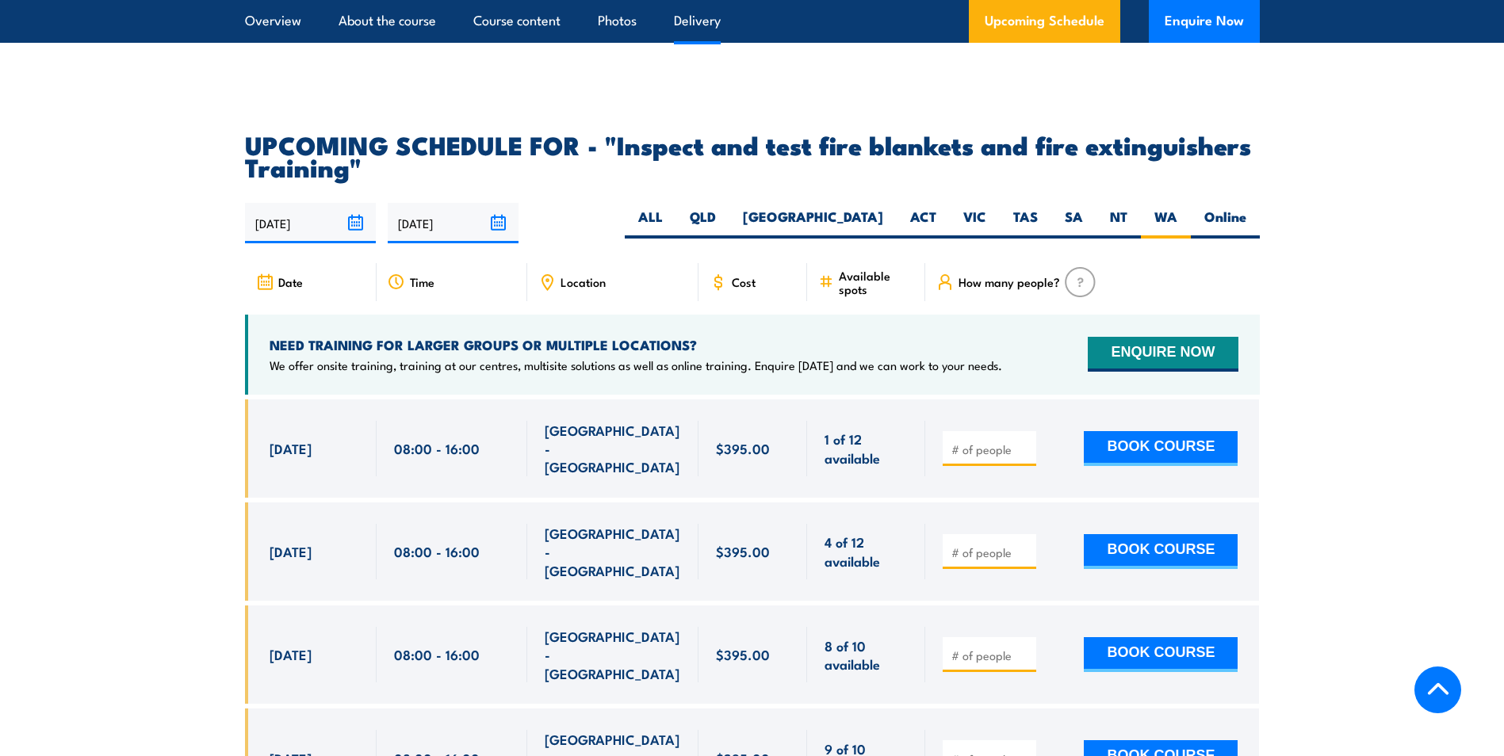
scroll to position [2944, 0]
